Goal: Transaction & Acquisition: Purchase product/service

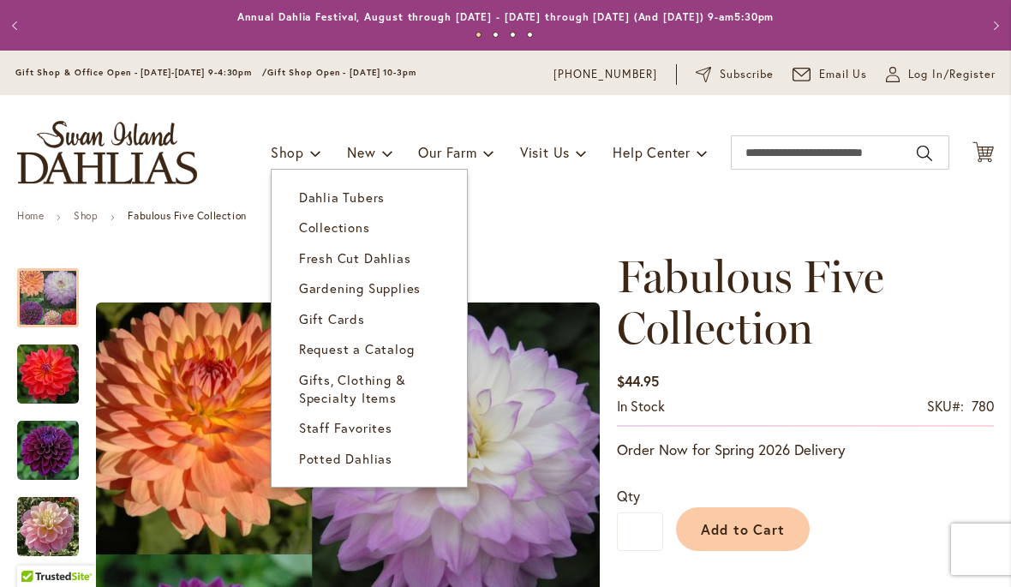
click at [369, 199] on span "Dahlia Tubers" at bounding box center [342, 197] width 86 height 17
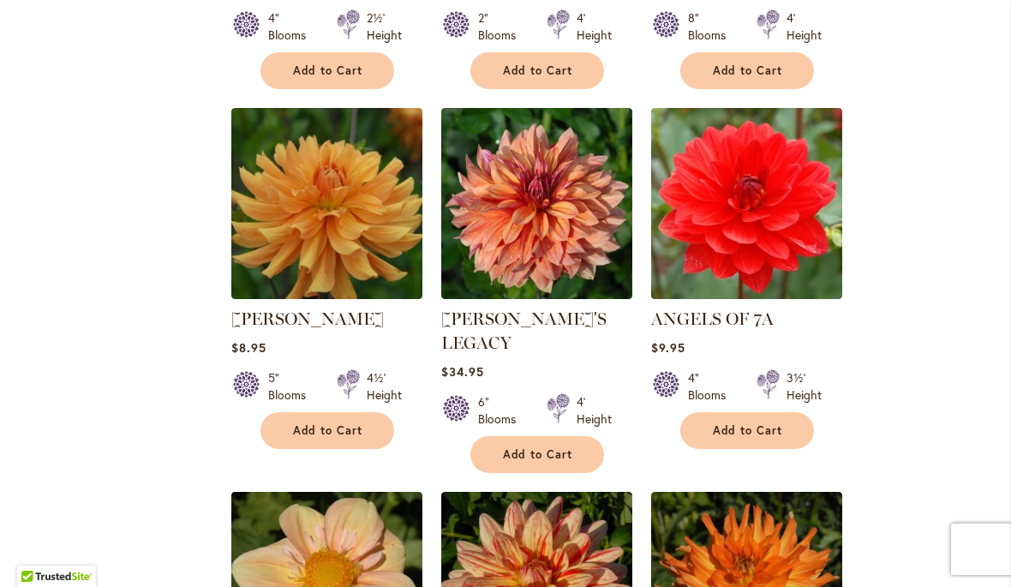
scroll to position [1400, 0]
click at [545, 228] on img at bounding box center [536, 203] width 191 height 191
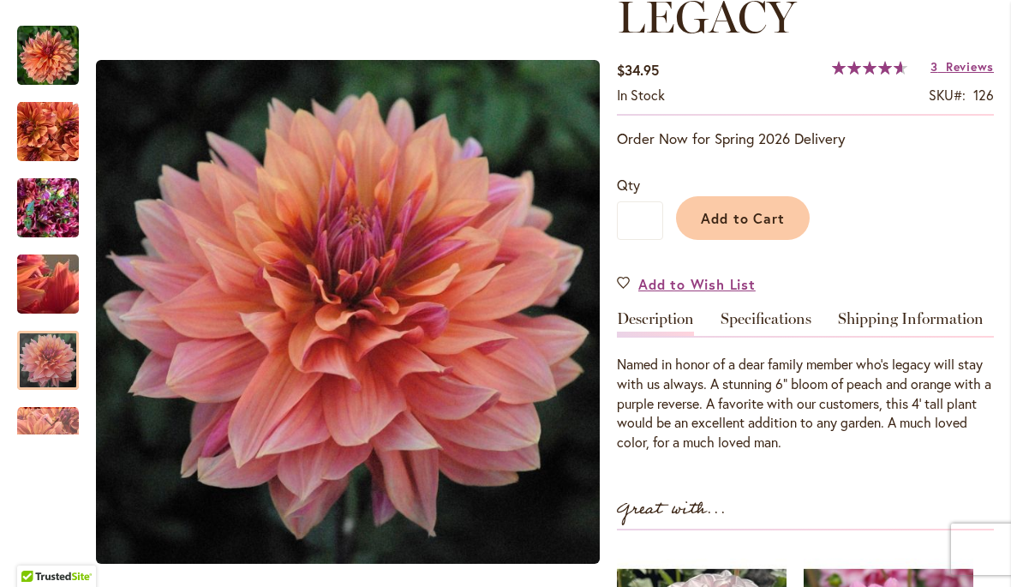
scroll to position [314, 0]
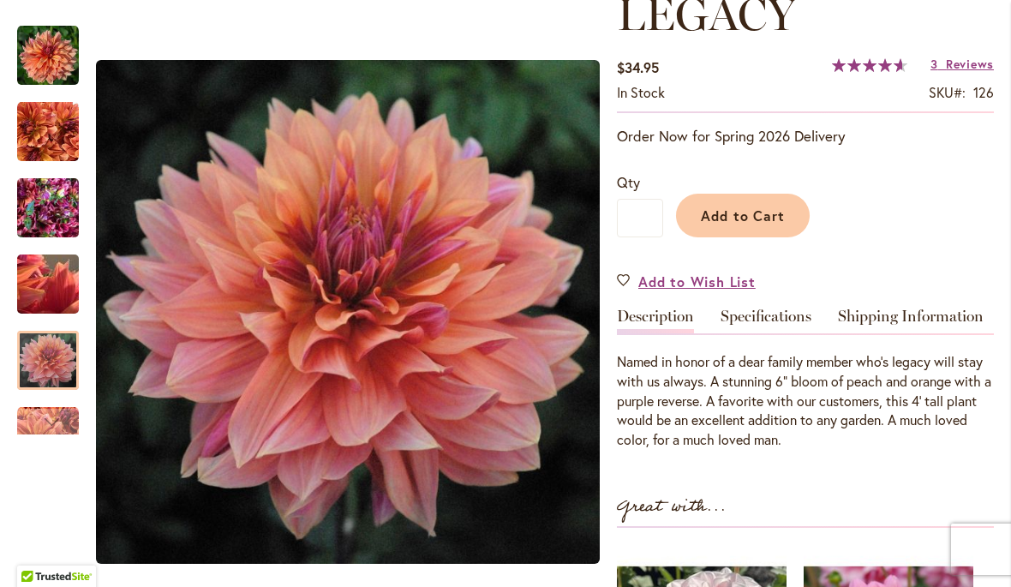
click at [60, 357] on div at bounding box center [48, 360] width 62 height 59
click at [57, 429] on div "Next" at bounding box center [48, 422] width 26 height 26
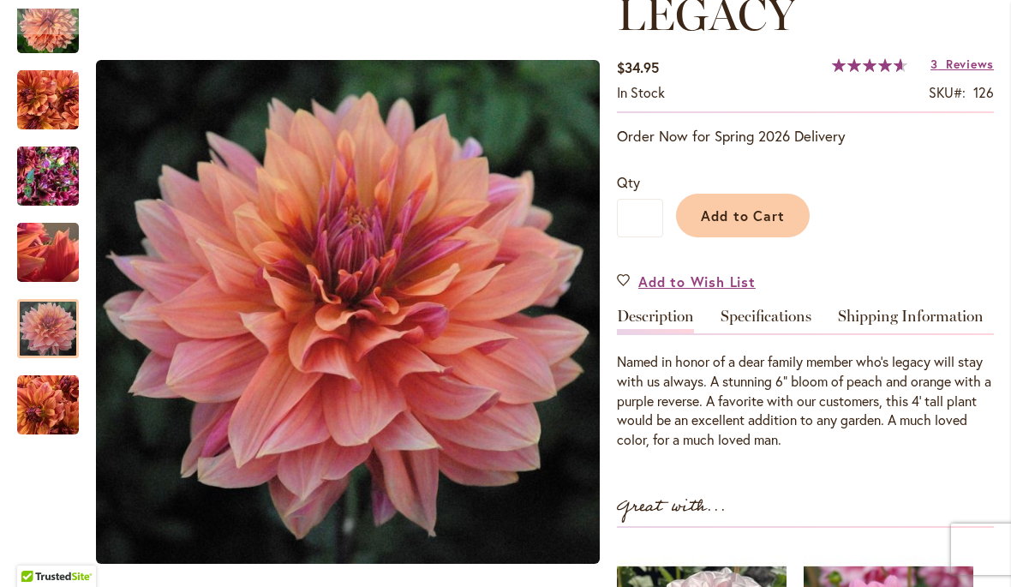
click at [60, 403] on img "Andy's Legacy" at bounding box center [48, 406] width 62 height 62
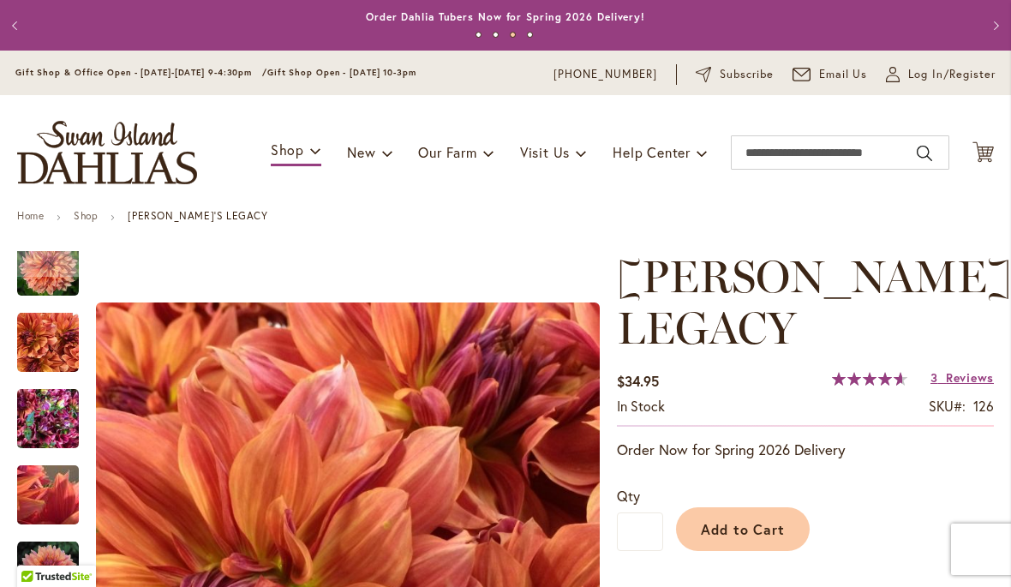
scroll to position [0, 0]
click at [21, 26] on button "Previous" at bounding box center [17, 26] width 34 height 34
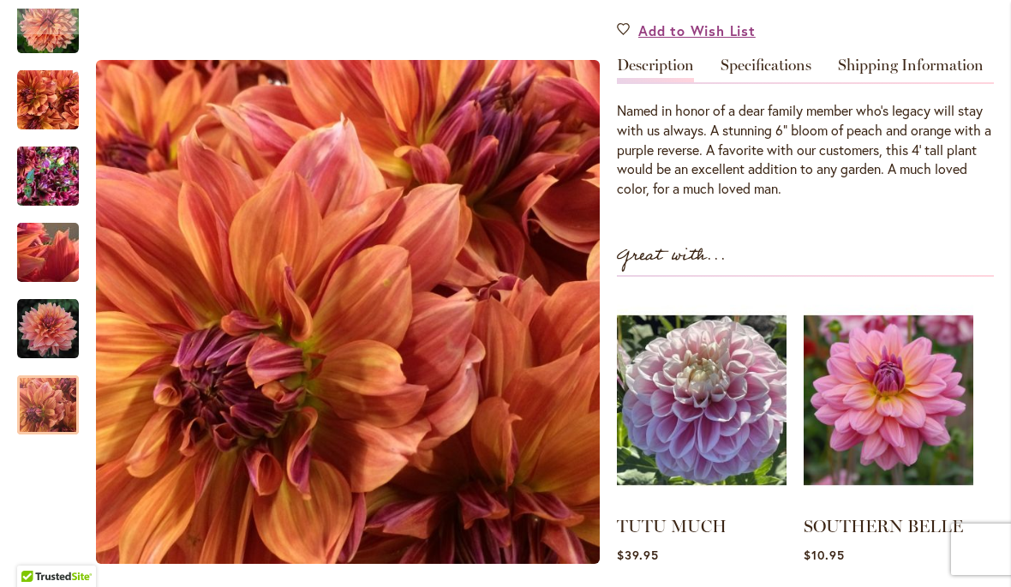
scroll to position [570, 0]
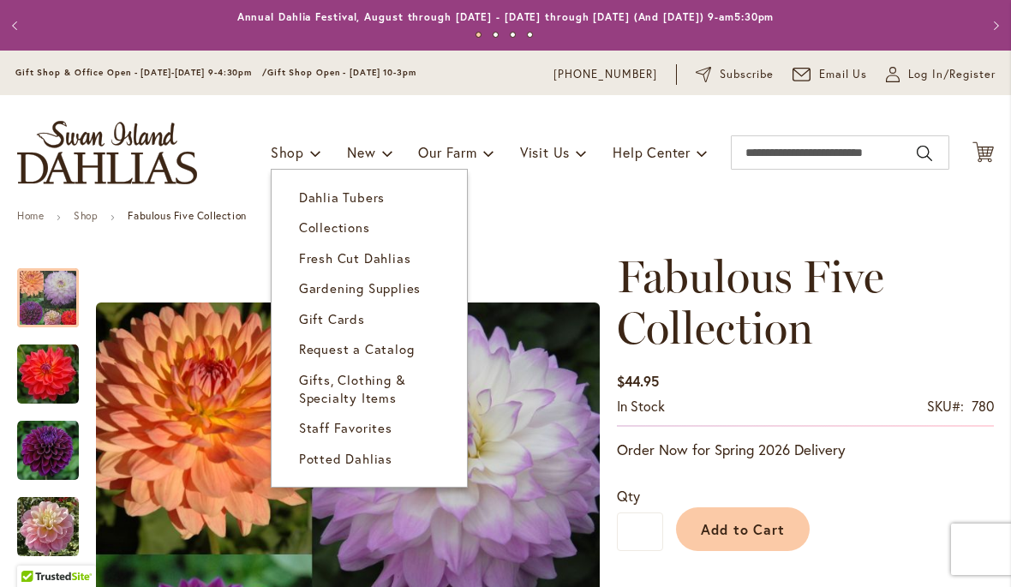
click at [361, 197] on span "Dahlia Tubers" at bounding box center [342, 197] width 86 height 17
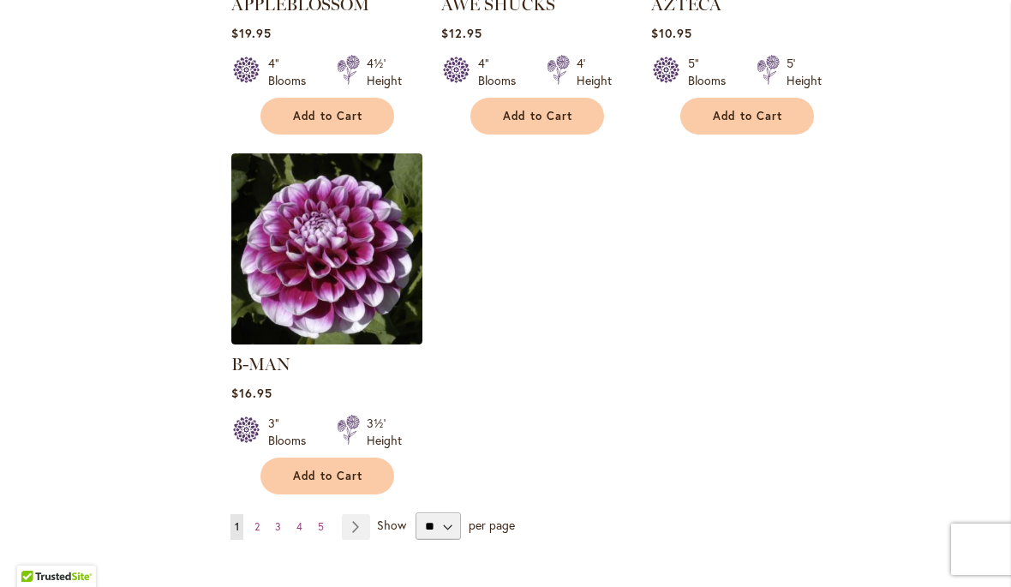
scroll to position [2098, 0]
click at [441, 513] on select "** ** ** **" at bounding box center [438, 526] width 45 height 27
select select "**"
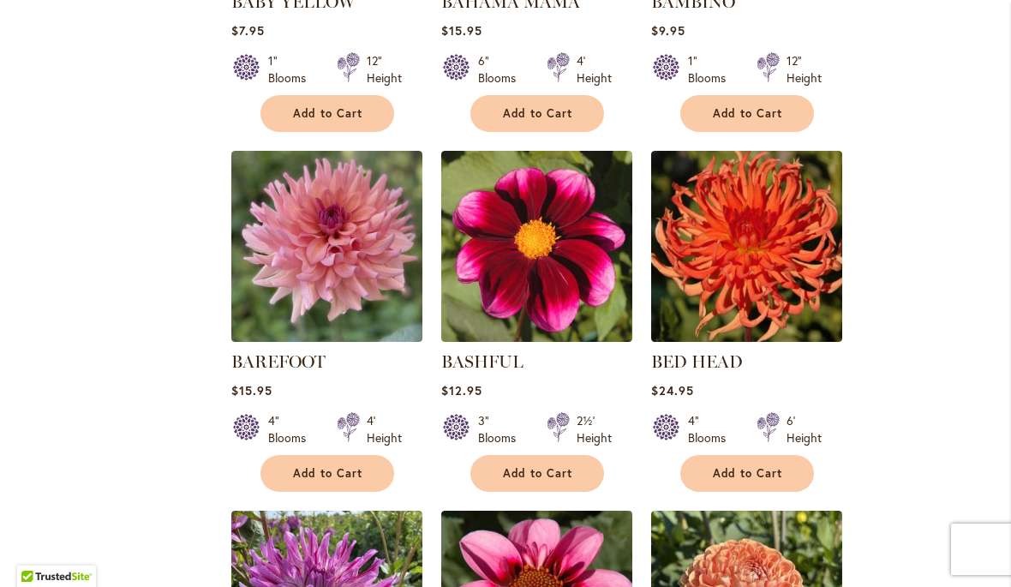
scroll to position [2822, 0]
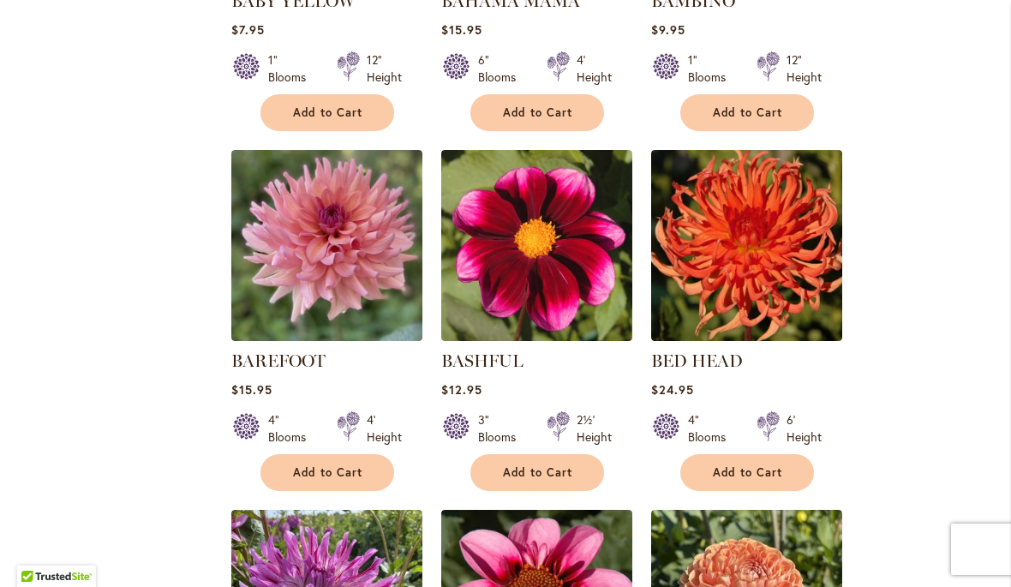
click at [334, 465] on span "Add to Cart" at bounding box center [328, 472] width 70 height 15
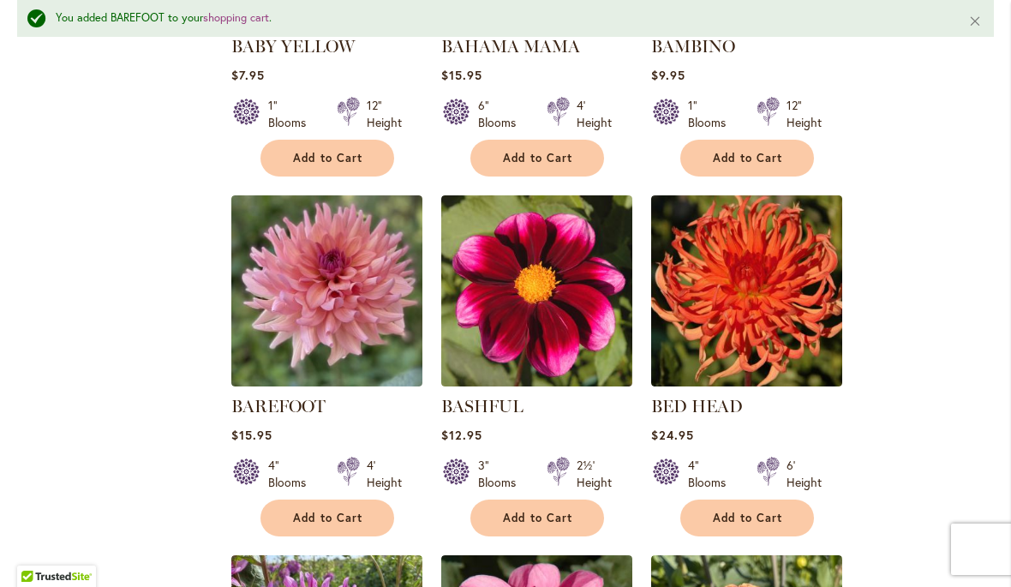
click at [351, 285] on img at bounding box center [326, 290] width 191 height 191
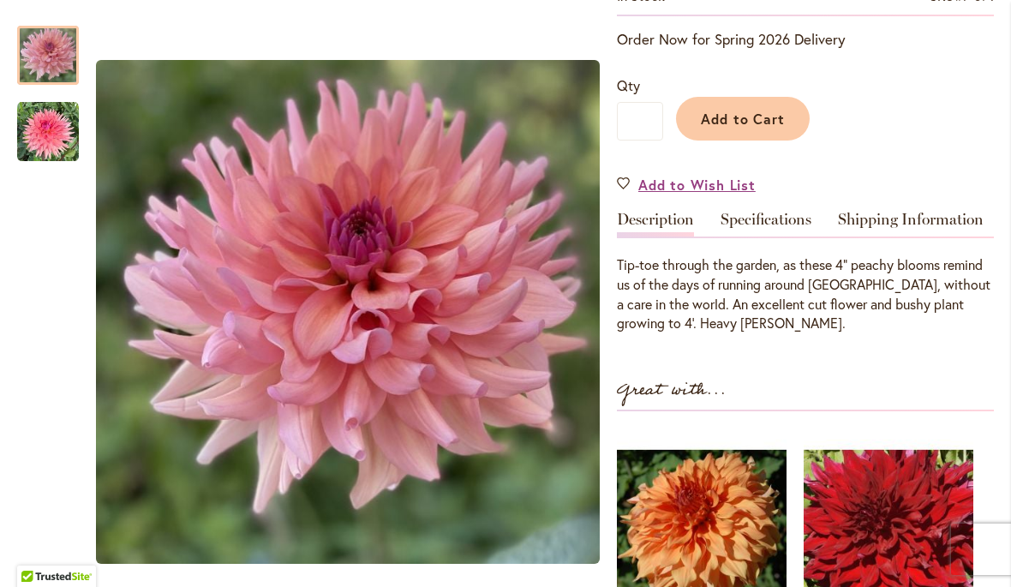
scroll to position [356, 0]
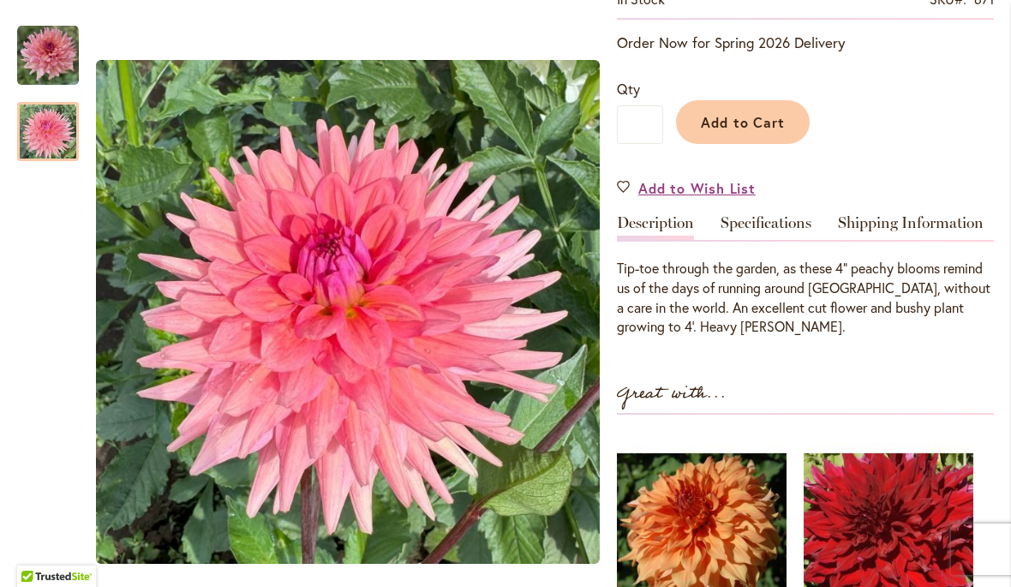
click at [66, 129] on img "BAREFOOT" at bounding box center [48, 132] width 62 height 62
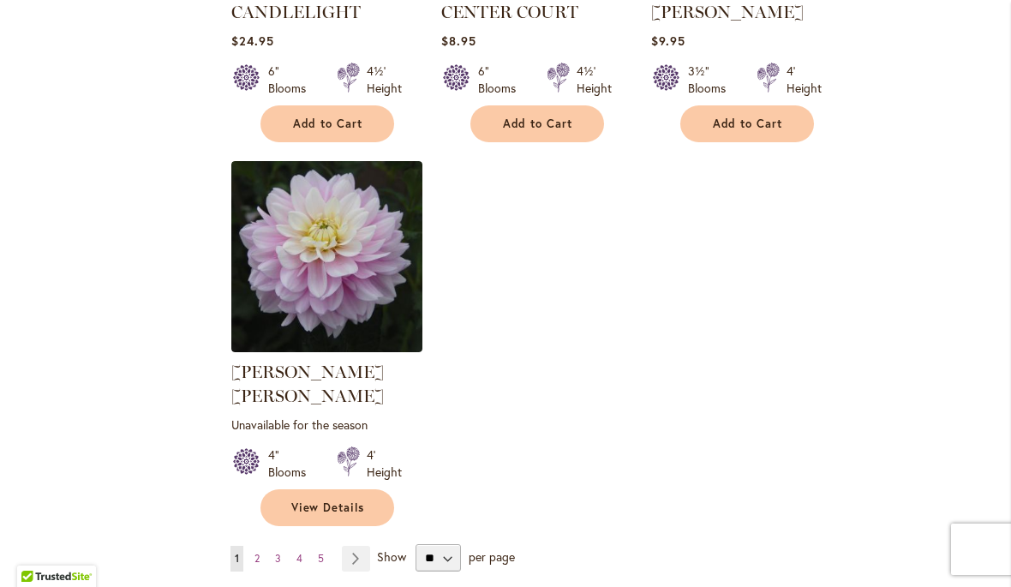
scroll to position [7899, 0]
click at [348, 213] on img at bounding box center [326, 255] width 191 height 191
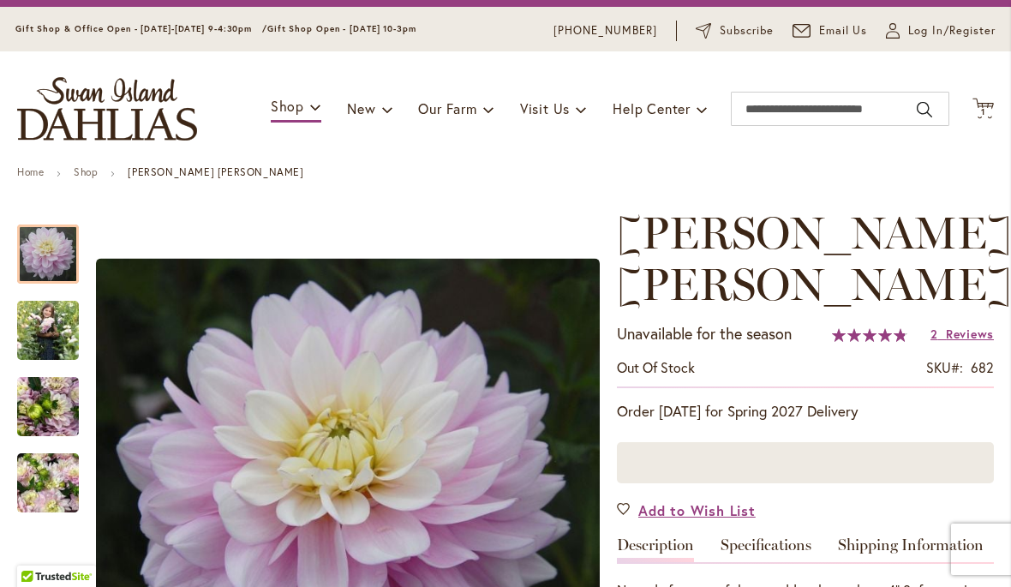
scroll to position [55, 0]
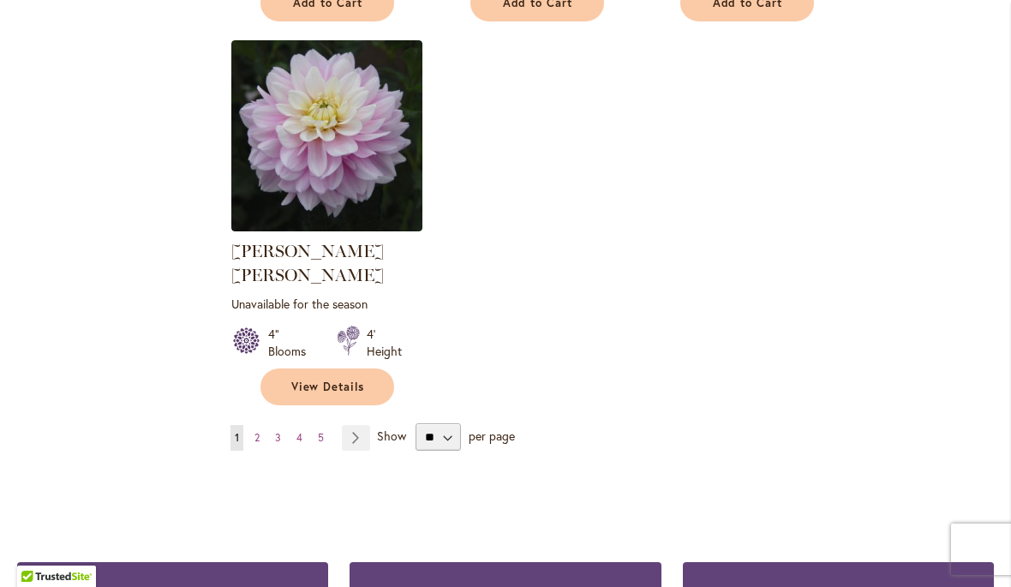
scroll to position [8020, 0]
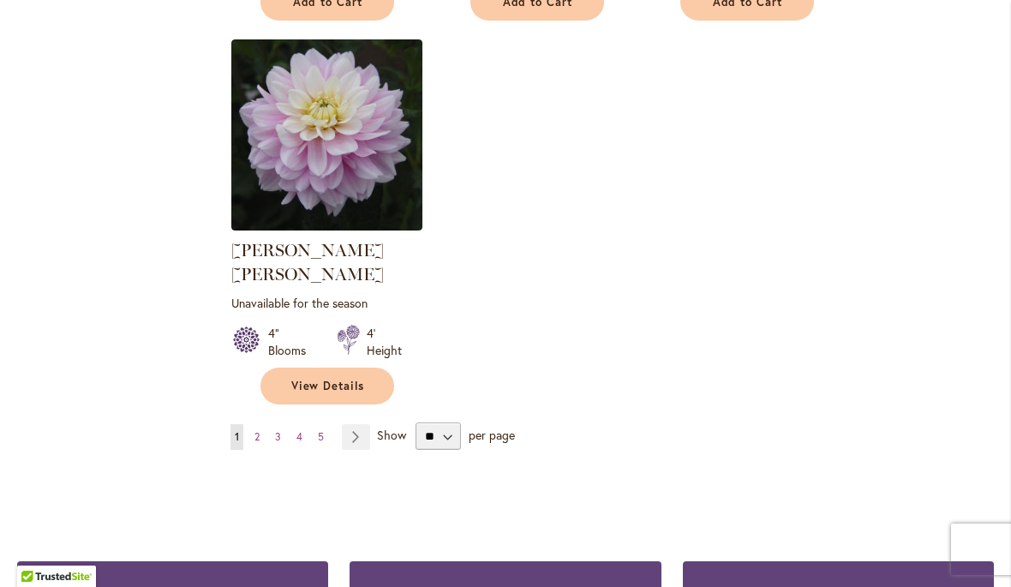
click at [263, 424] on link "Page 2" at bounding box center [257, 437] width 14 height 26
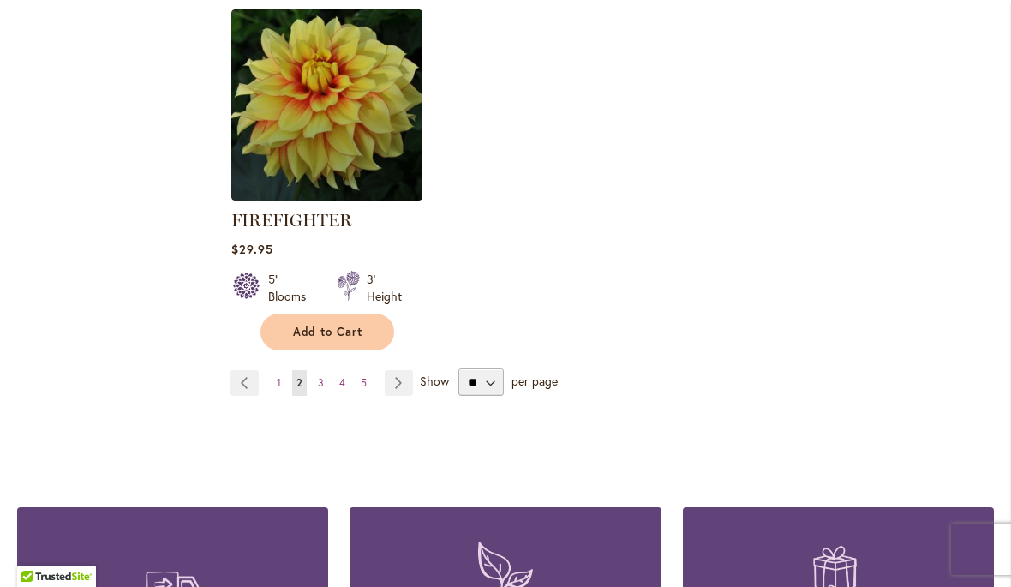
scroll to position [8225, 0]
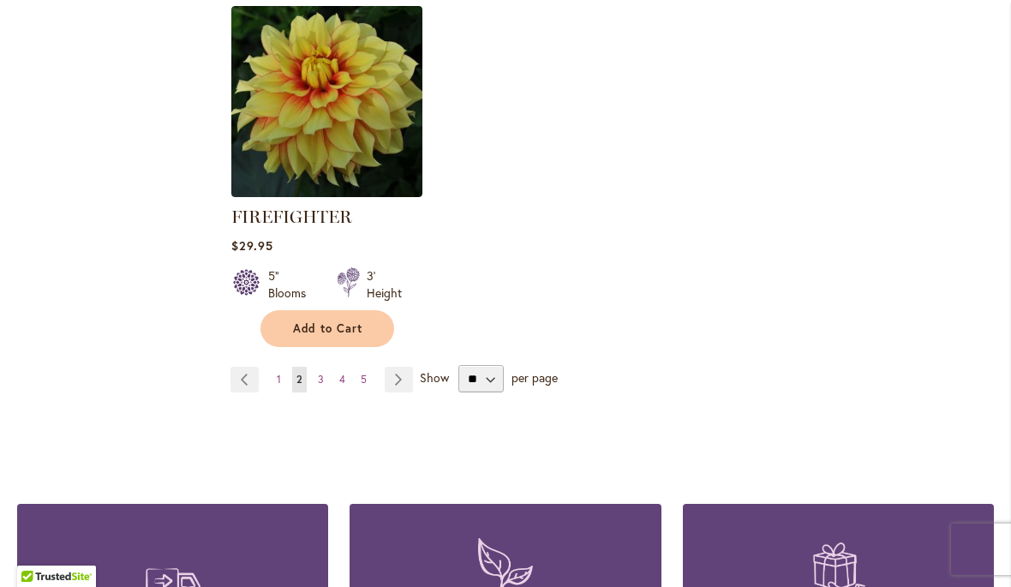
click at [393, 367] on link "Page Next" at bounding box center [399, 380] width 28 height 26
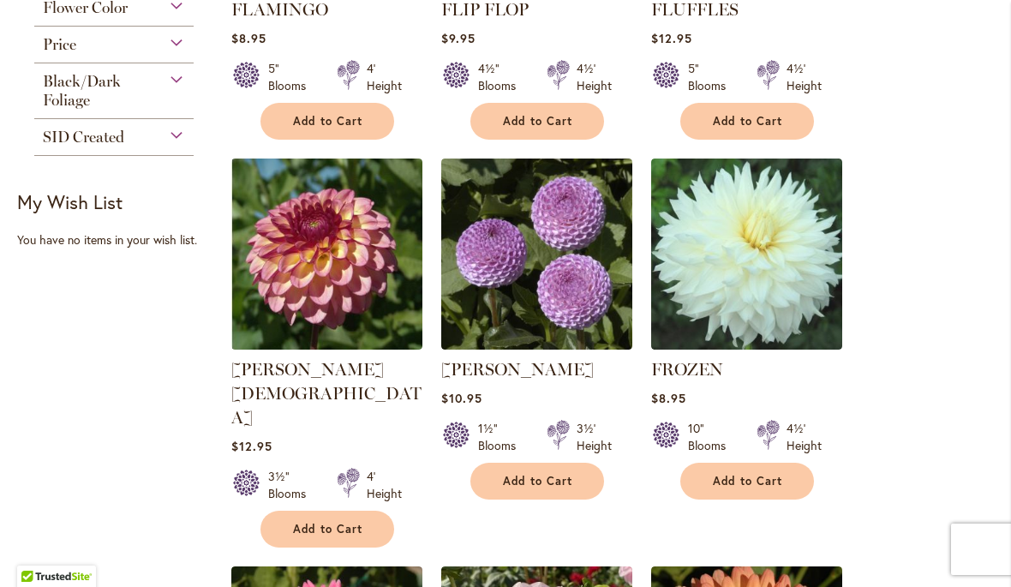
scroll to position [989, 0]
click at [302, 363] on link "[PERSON_NAME][DEMOGRAPHIC_DATA]" at bounding box center [326, 393] width 190 height 69
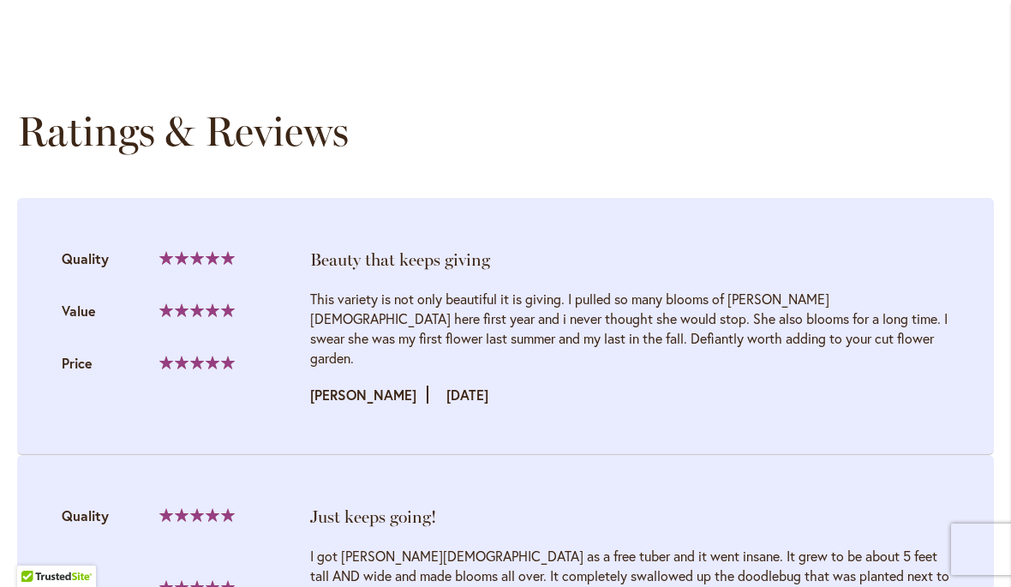
scroll to position [1706, 0]
